Goal: Navigation & Orientation: Find specific page/section

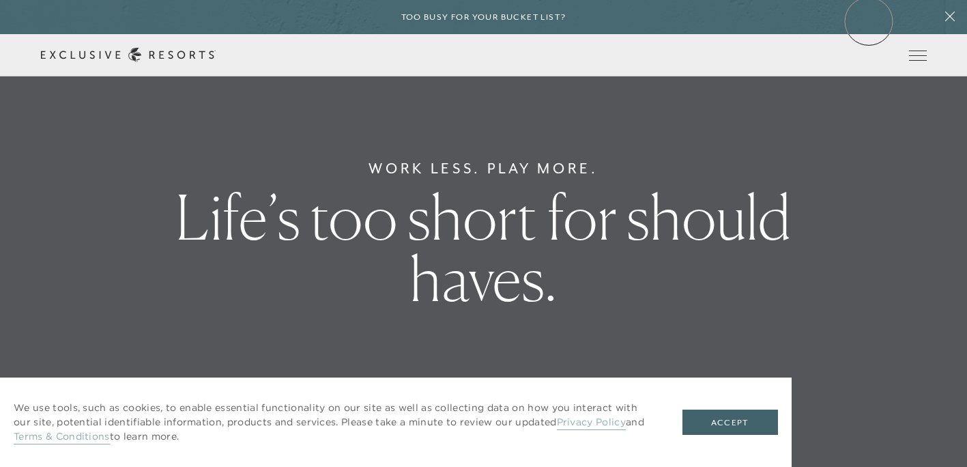
click at [870, 16] on div "Too busy for your bucket list?" at bounding box center [483, 17] width 967 height 34
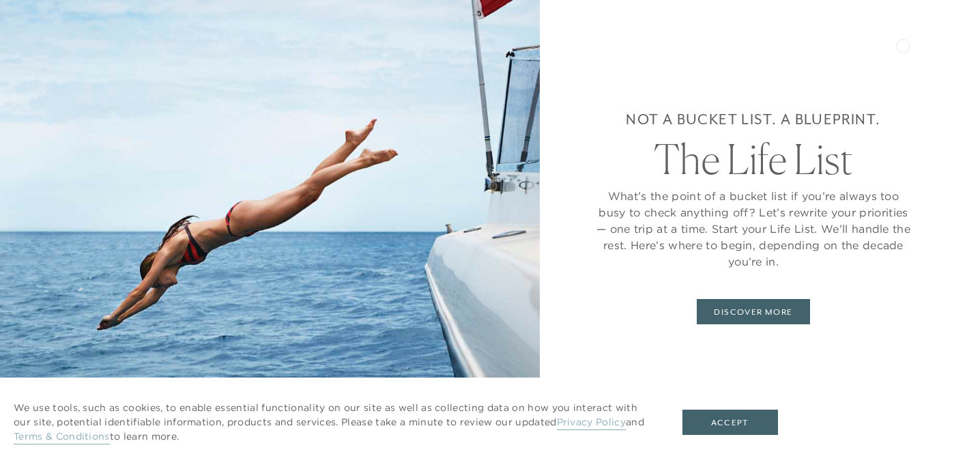
click at [903, 44] on div "Not a bucket list. A blueprint. The Life List What’s the point of a bucket list…" at bounding box center [753, 233] width 427 height 467
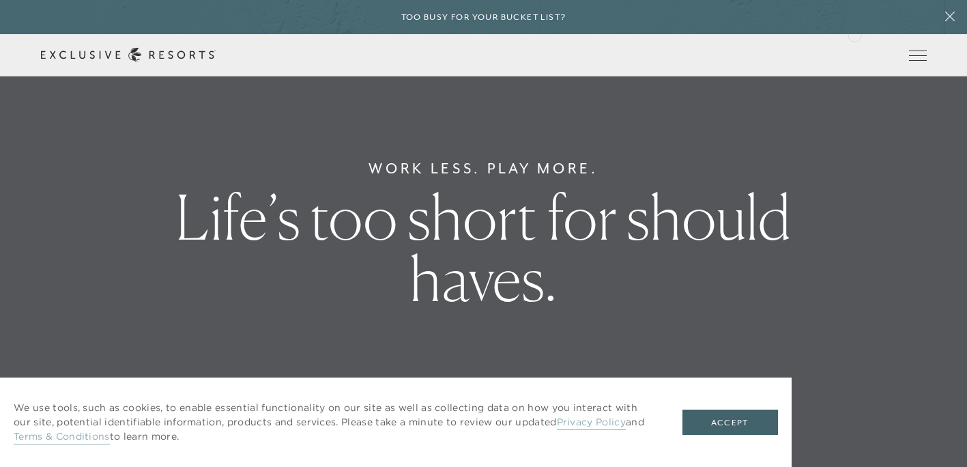
click at [855, 31] on div "Too busy for your bucket list?" at bounding box center [483, 17] width 967 height 34
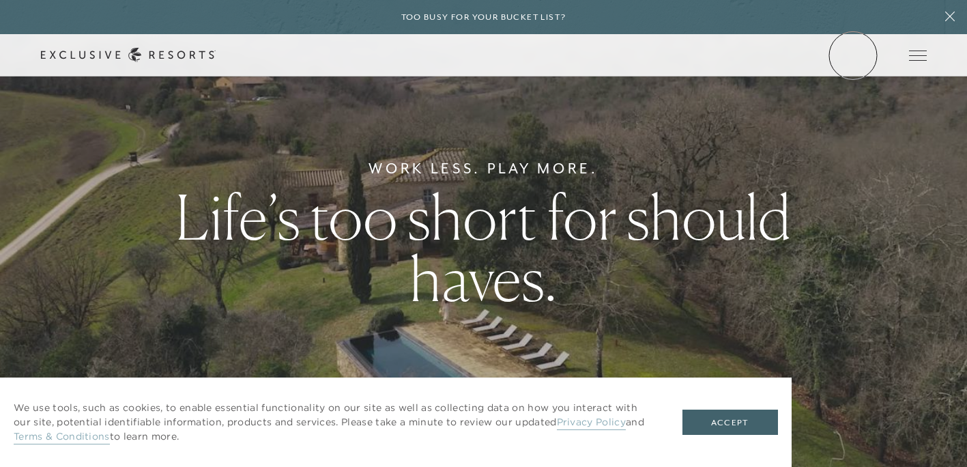
click at [0, 0] on link "Member Login" at bounding box center [0, 0] width 0 height 0
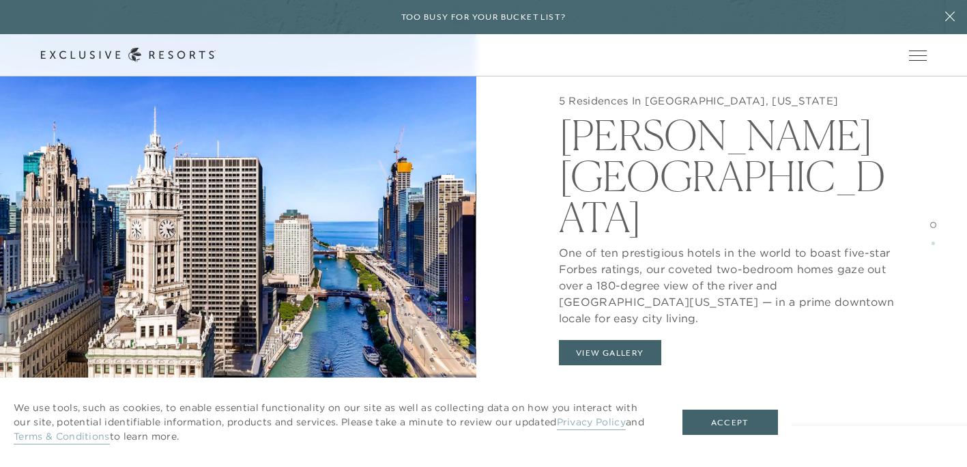
scroll to position [1334, 0]
click at [619, 340] on button "View Gallery" at bounding box center [610, 353] width 102 height 26
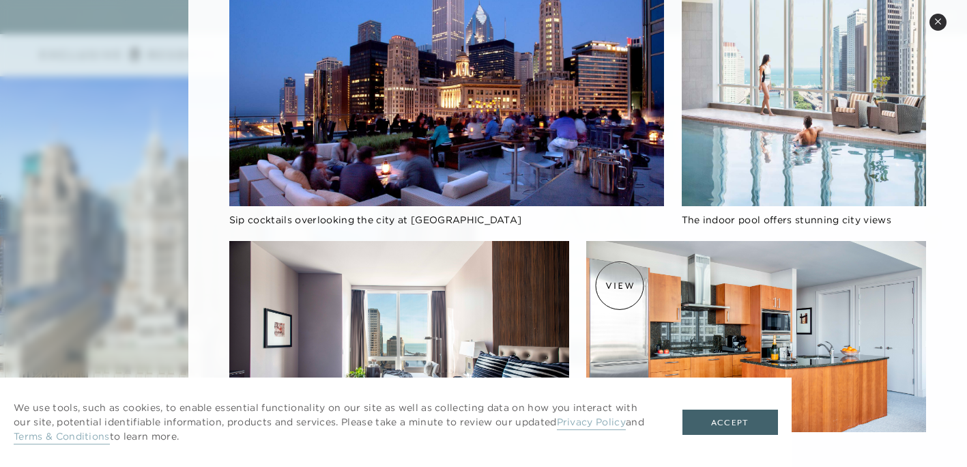
scroll to position [1795, 0]
click at [719, 429] on button "Accept" at bounding box center [731, 423] width 96 height 26
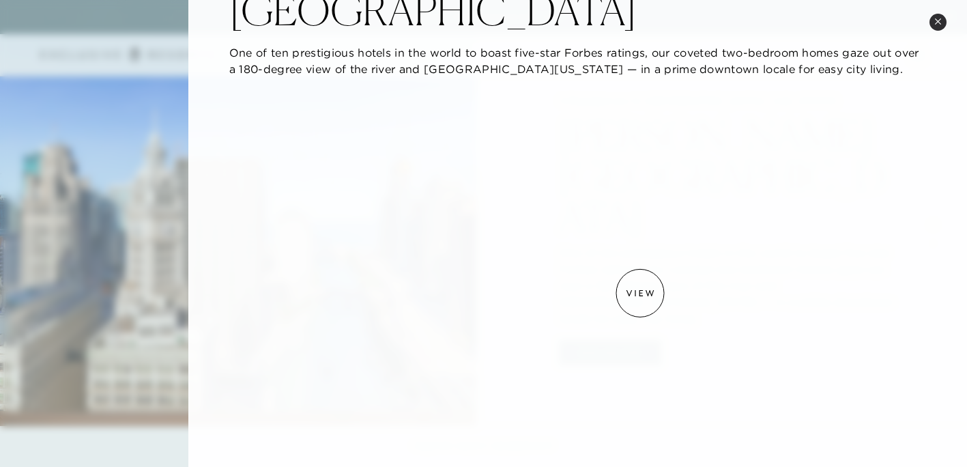
scroll to position [0, 0]
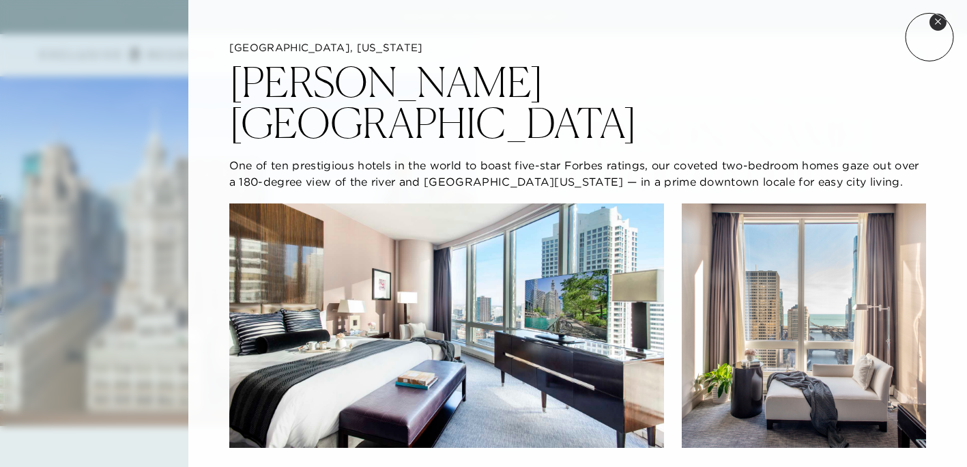
click at [937, 25] on icon at bounding box center [939, 22] width 8 height 8
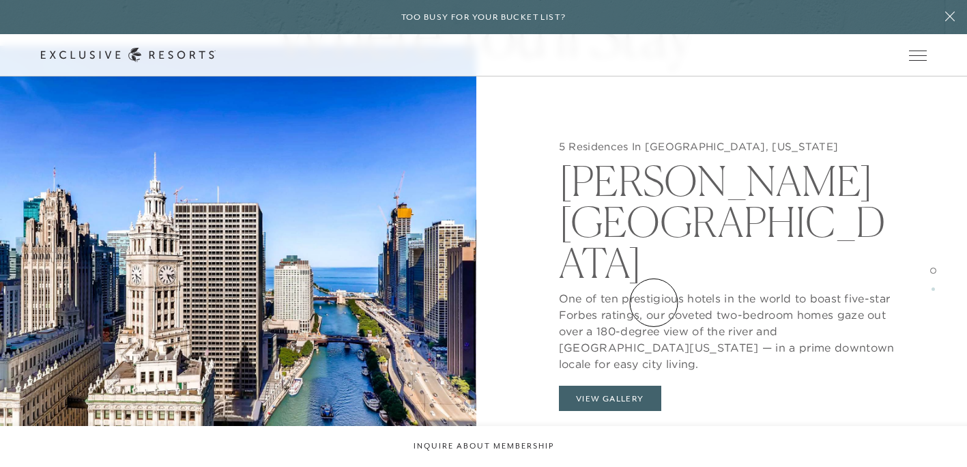
scroll to position [1273, 0]
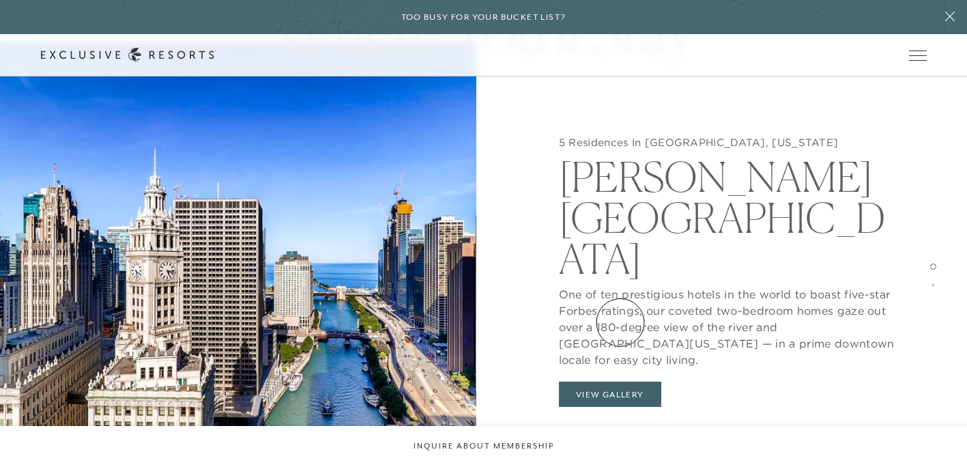
click at [619, 382] on button "View Gallery" at bounding box center [610, 395] width 102 height 26
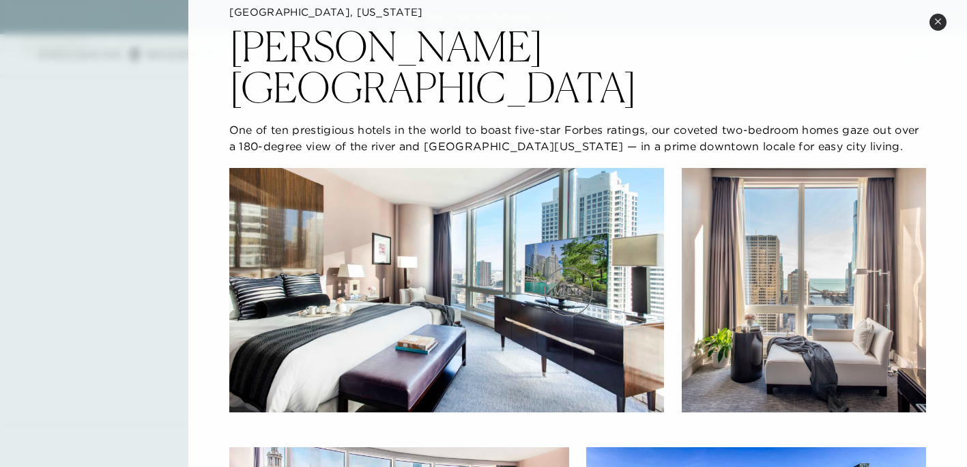
scroll to position [0, 0]
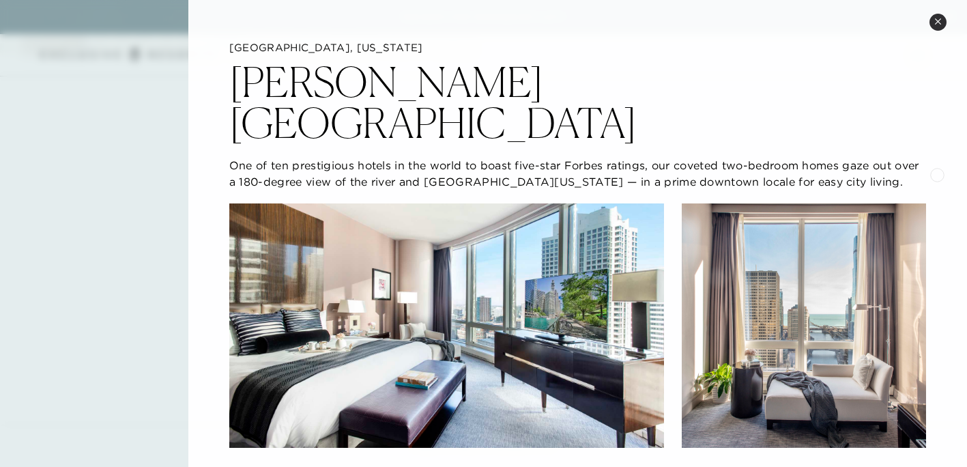
click at [937, 20] on icon at bounding box center [939, 22] width 8 height 8
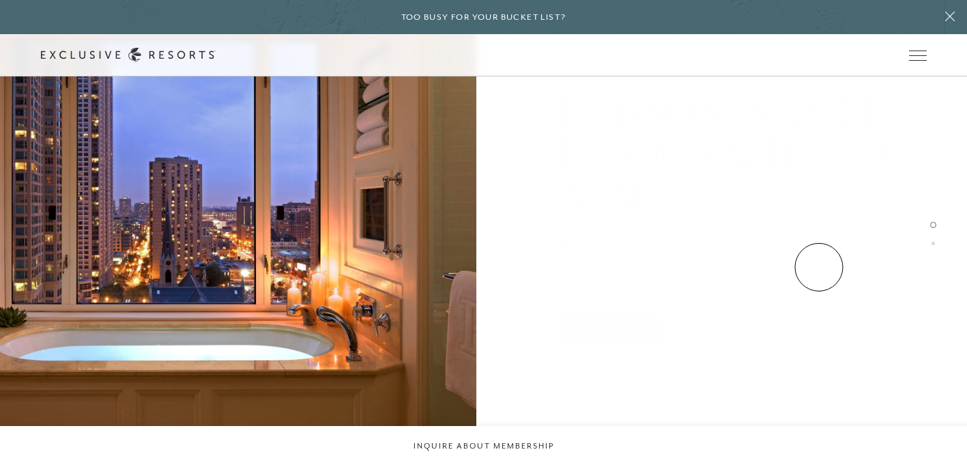
scroll to position [1787, 0]
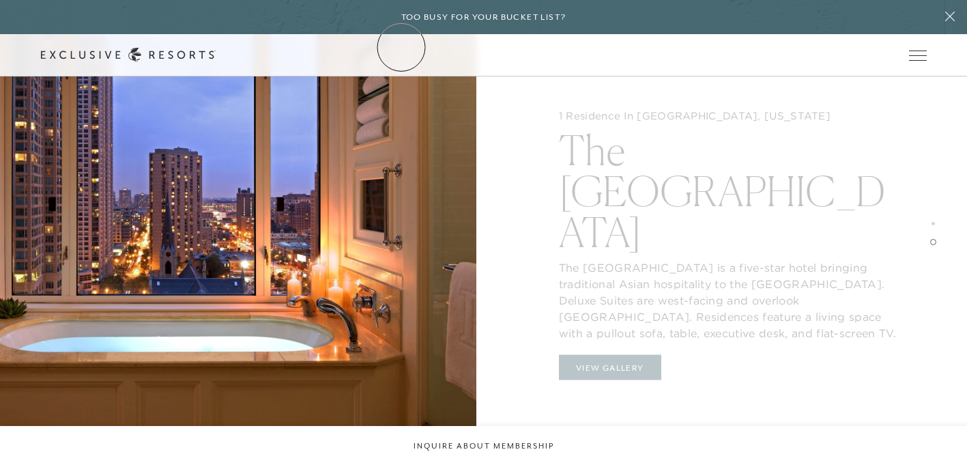
click at [0, 0] on link "The Collection" at bounding box center [0, 0] width 0 height 0
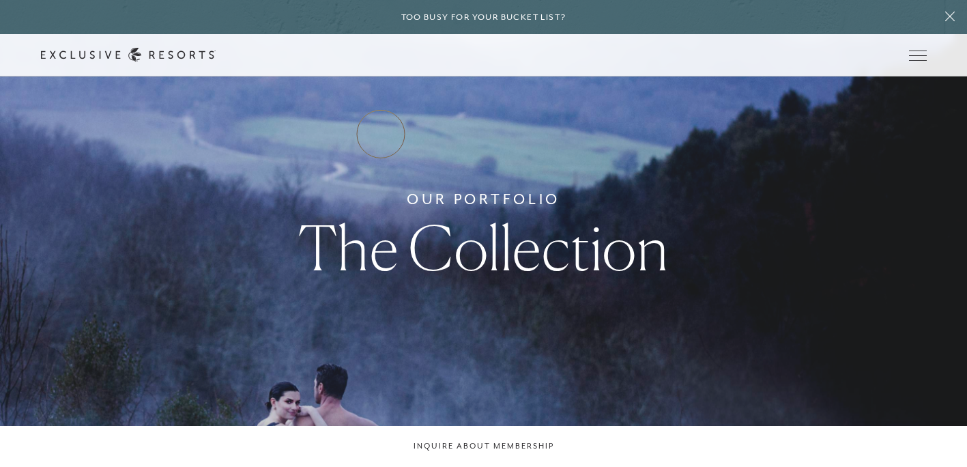
click at [0, 0] on link "Residence Collection" at bounding box center [0, 0] width 0 height 0
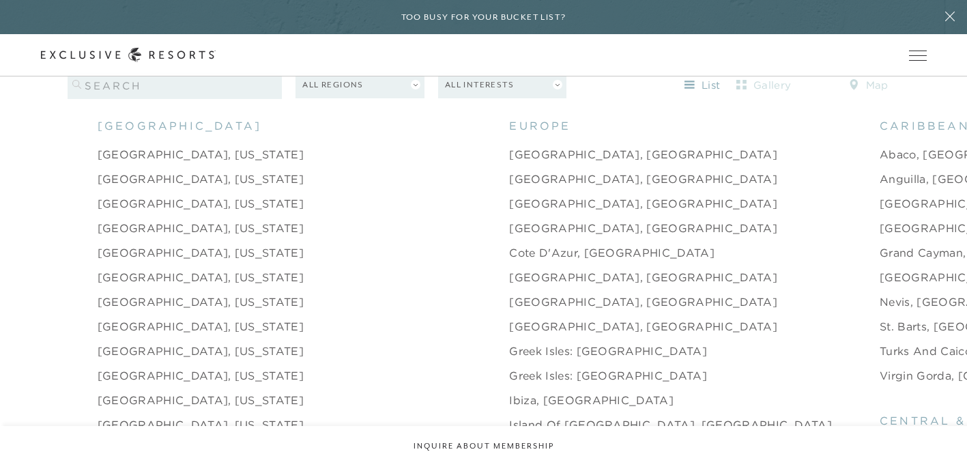
scroll to position [1344, 0]
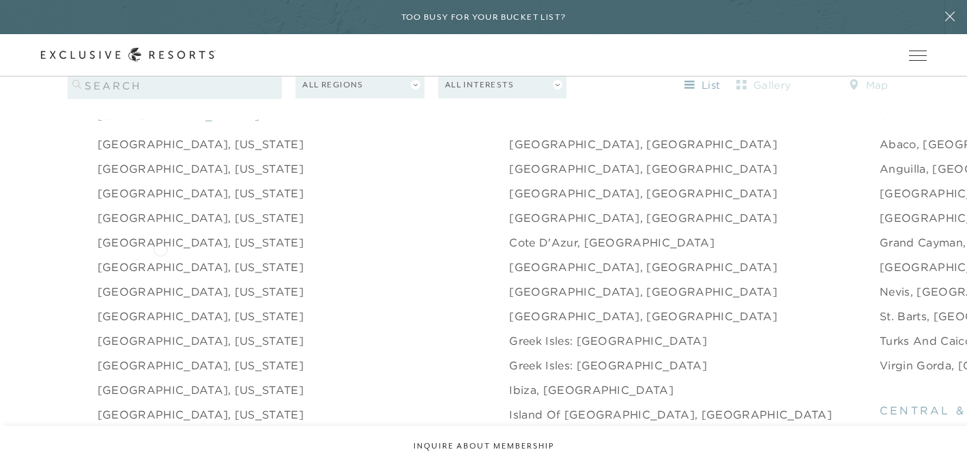
click at [160, 259] on link "[GEOGRAPHIC_DATA], [US_STATE]" at bounding box center [201, 267] width 206 height 16
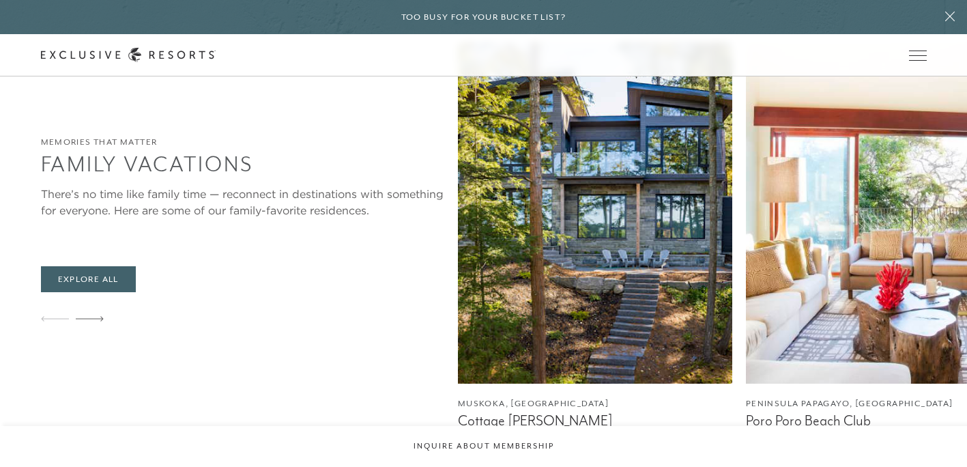
scroll to position [1344, 0]
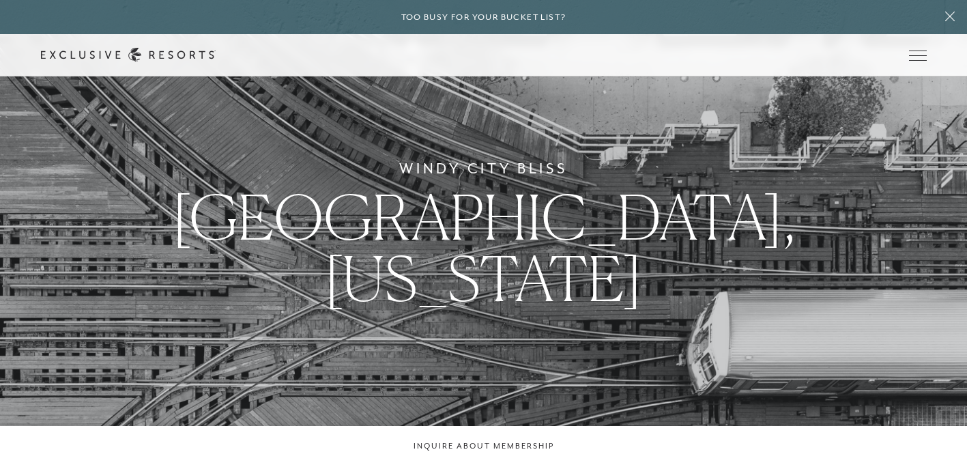
scroll to position [1787, 0]
